Goal: Task Accomplishment & Management: Use online tool/utility

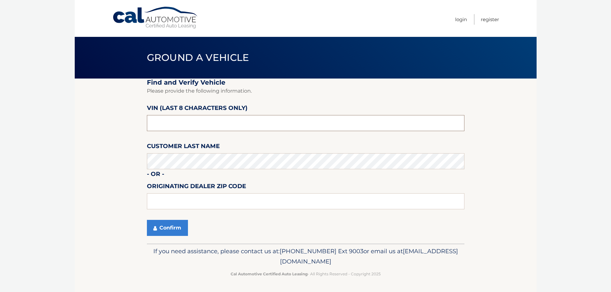
click at [229, 127] on input "text" at bounding box center [305, 123] width 317 height 16
type input "LM154507"
click at [158, 230] on button "Confirm" at bounding box center [167, 228] width 41 height 16
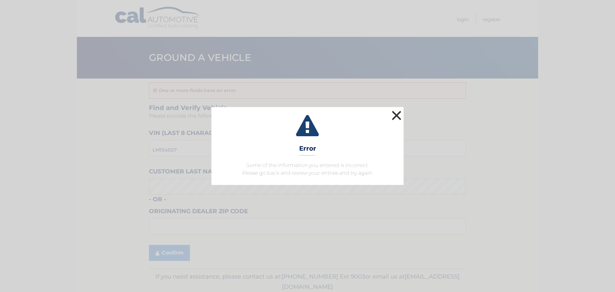
click at [399, 115] on button "×" at bounding box center [396, 115] width 13 height 13
